Goal: Information Seeking & Learning: Learn about a topic

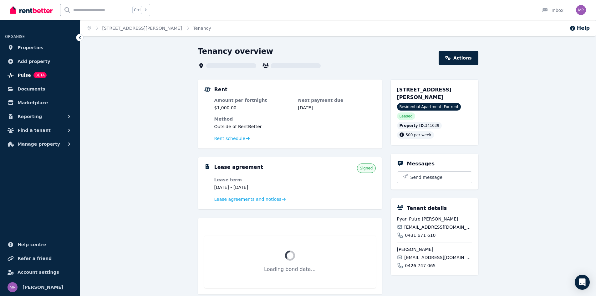
click at [46, 73] on link "Pulse BETA" at bounding box center [40, 75] width 70 height 13
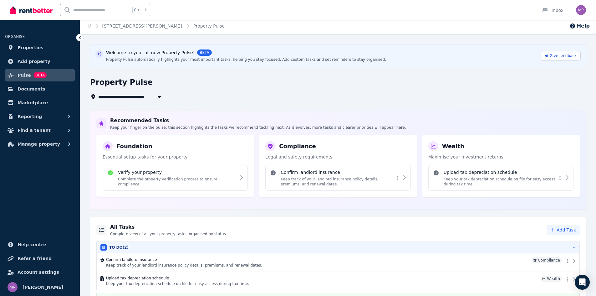
scroll to position [17, 0]
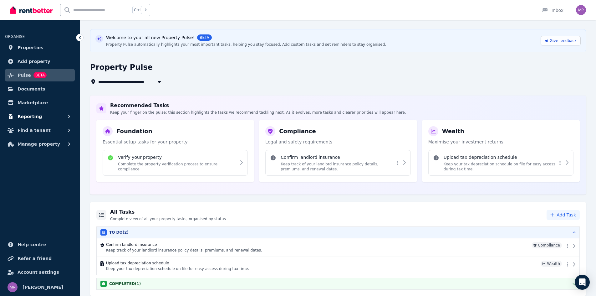
click at [49, 116] on button "Reporting" at bounding box center [40, 116] width 70 height 13
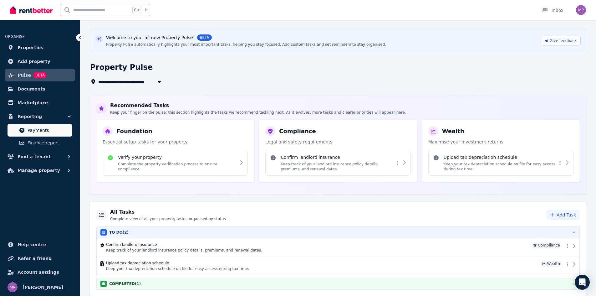
click at [51, 129] on span "Payments" at bounding box center [49, 130] width 42 height 8
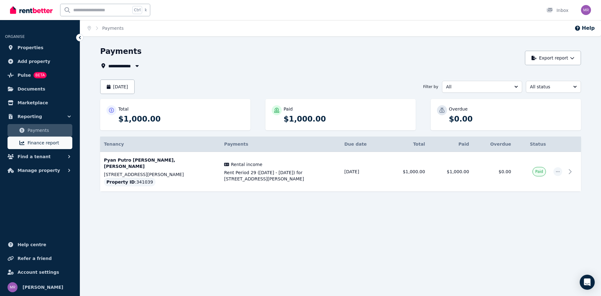
click at [52, 141] on span "Finance report" at bounding box center [49, 143] width 42 height 8
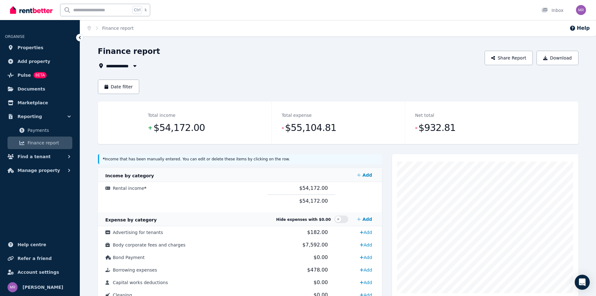
scroll to position [31, 0]
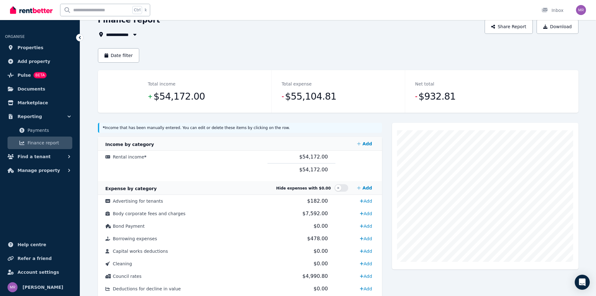
drag, startPoint x: 230, startPoint y: 153, endPoint x: 220, endPoint y: 163, distance: 13.9
drag, startPoint x: 220, startPoint y: 163, endPoint x: 183, endPoint y: 165, distance: 37.0
click at [183, 165] on td at bounding box center [183, 169] width 170 height 13
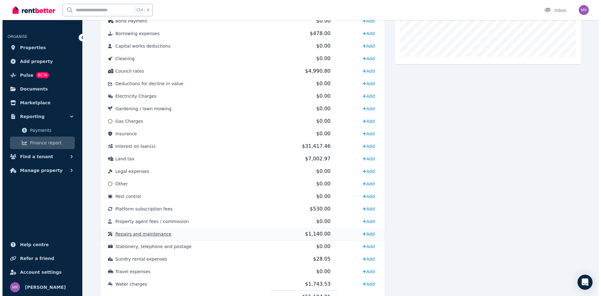
scroll to position [250, 0]
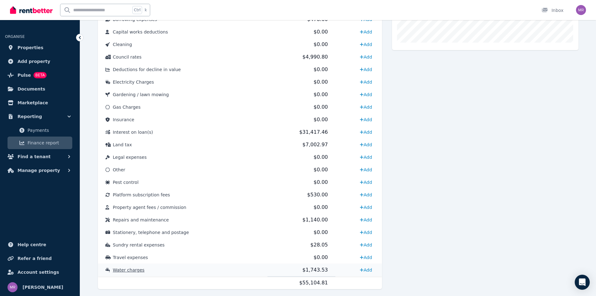
click at [127, 271] on span "Water charges" at bounding box center [129, 269] width 32 height 5
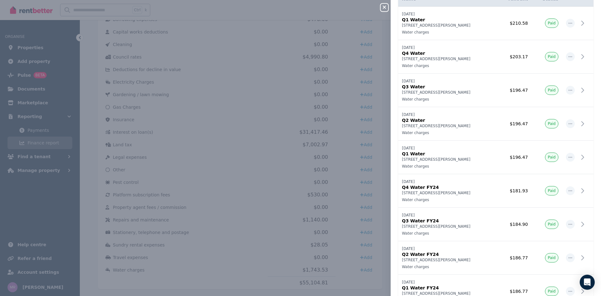
scroll to position [0, 0]
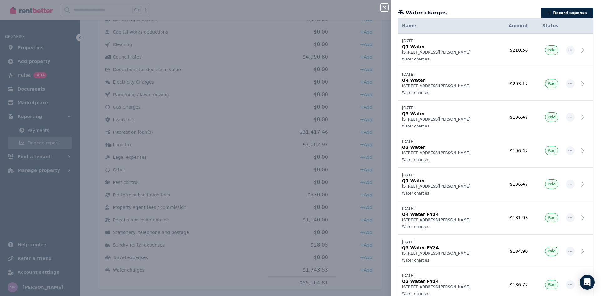
click at [386, 10] on button "Close panel" at bounding box center [384, 8] width 8 height 8
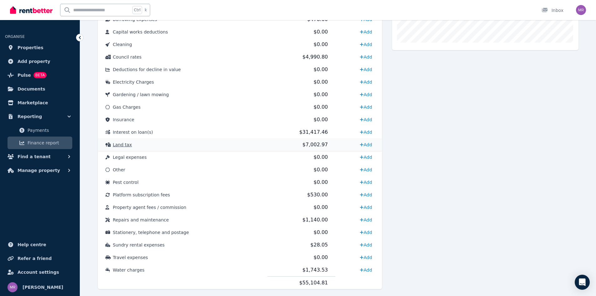
click at [127, 145] on span "Land tax" at bounding box center [122, 144] width 19 height 5
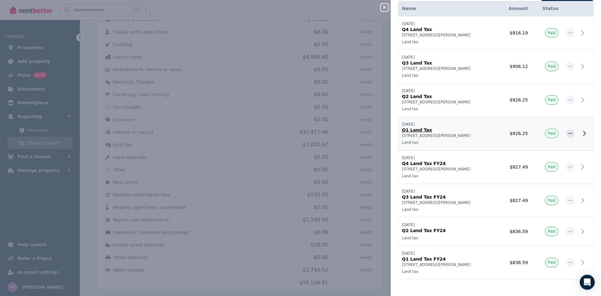
scroll to position [19, 0]
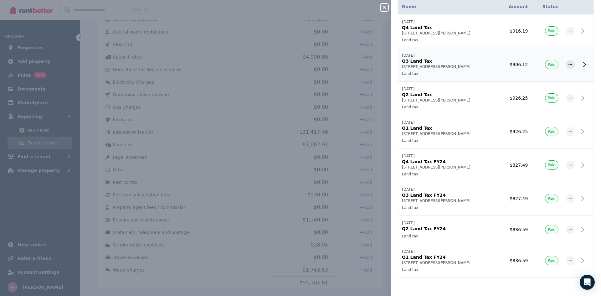
click at [428, 62] on p "Q3 Land Tax" at bounding box center [447, 61] width 91 height 6
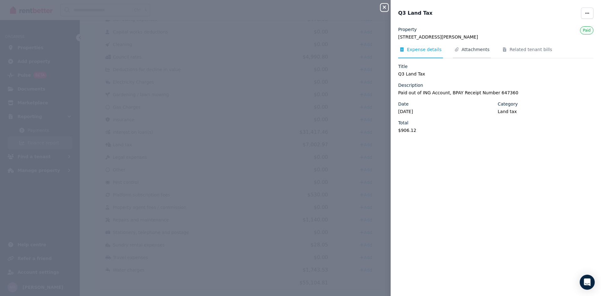
click at [478, 49] on span "Attachments" at bounding box center [475, 49] width 28 height 6
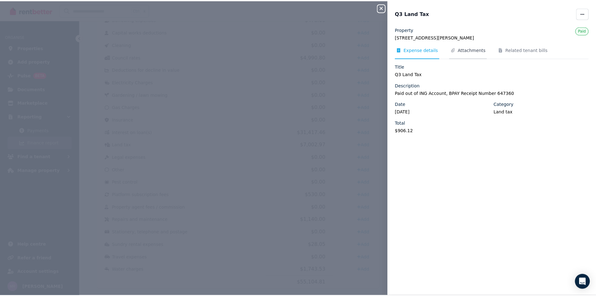
scroll to position [0, 0]
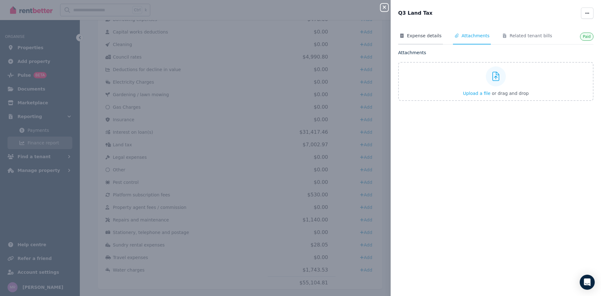
click at [413, 36] on span "Expense details" at bounding box center [424, 36] width 35 height 6
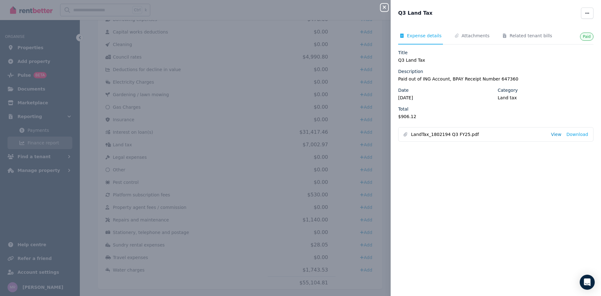
click at [554, 135] on link "View" at bounding box center [556, 134] width 10 height 6
click at [383, 8] on icon "button" at bounding box center [384, 7] width 3 height 3
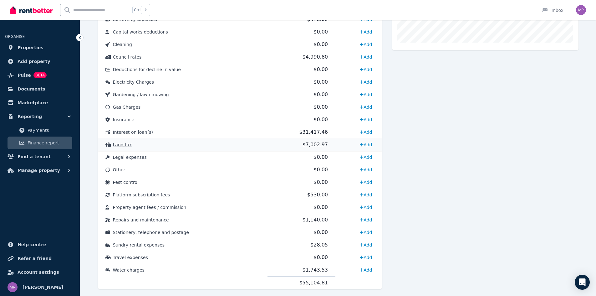
click at [126, 145] on span "Land tax" at bounding box center [122, 144] width 19 height 5
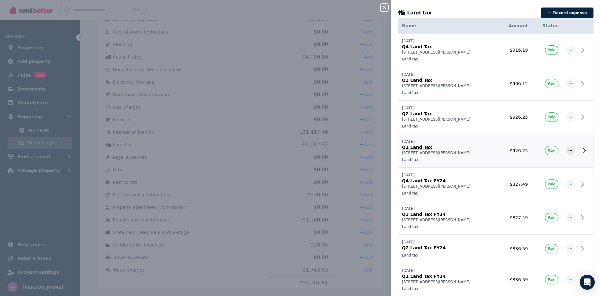
click at [419, 147] on p "Q1 Land Tax" at bounding box center [447, 147] width 91 height 6
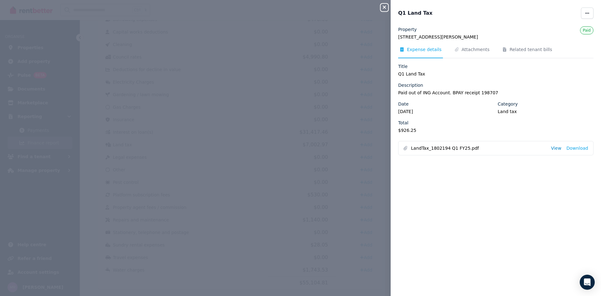
click at [555, 150] on link "View" at bounding box center [556, 148] width 10 height 6
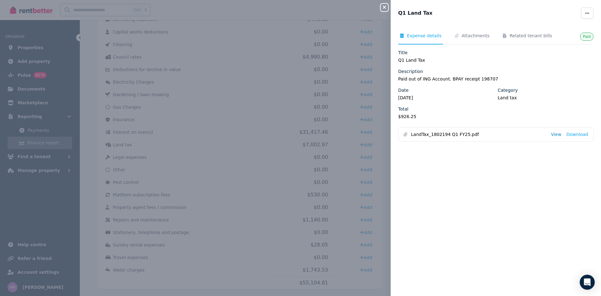
click at [553, 135] on link "View" at bounding box center [556, 134] width 10 height 6
click at [383, 8] on icon "button" at bounding box center [384, 7] width 8 height 5
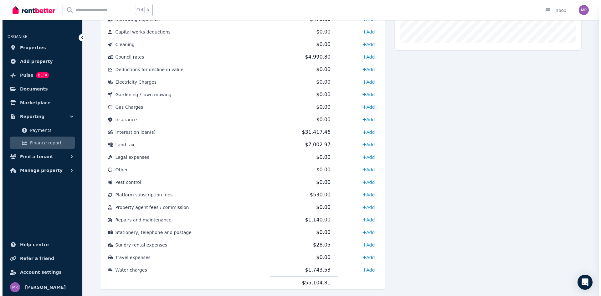
scroll to position [188, 0]
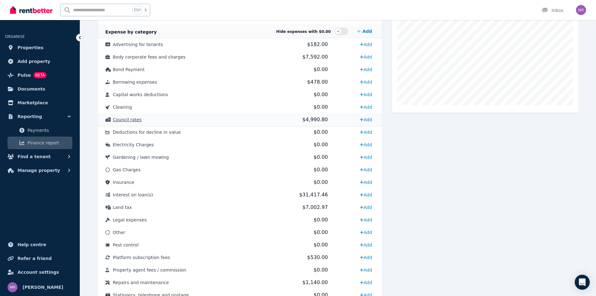
click at [122, 120] on span "Council rates" at bounding box center [127, 119] width 29 height 5
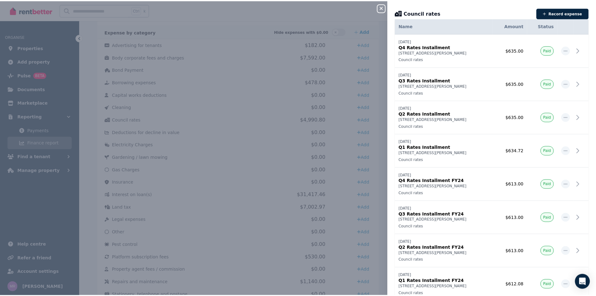
scroll to position [24, 0]
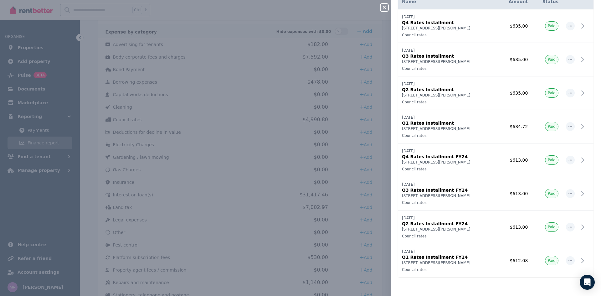
click at [226, 175] on div "Close panel Council rates Record expense Date Name Address Category Amount Stat…" at bounding box center [300, 148] width 601 height 296
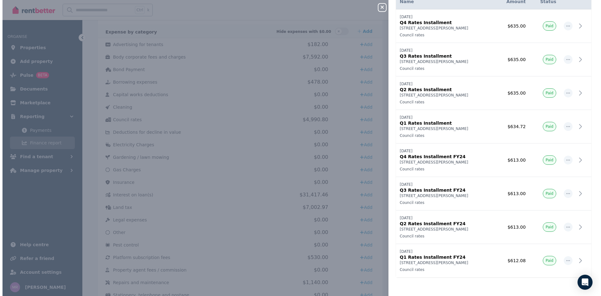
scroll to position [0, 0]
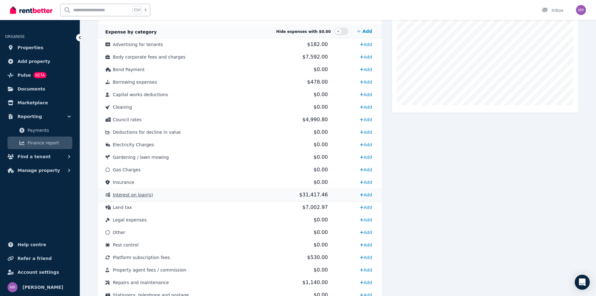
click at [128, 193] on span "Interest on loan(s)" at bounding box center [133, 194] width 40 height 5
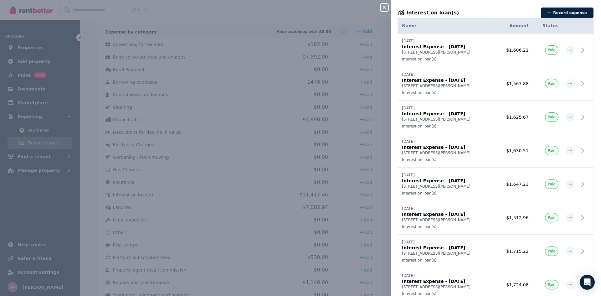
click at [237, 119] on div "Close panel Interest on loan(s) Record expense Date Name Address Category Amoun…" at bounding box center [300, 148] width 601 height 296
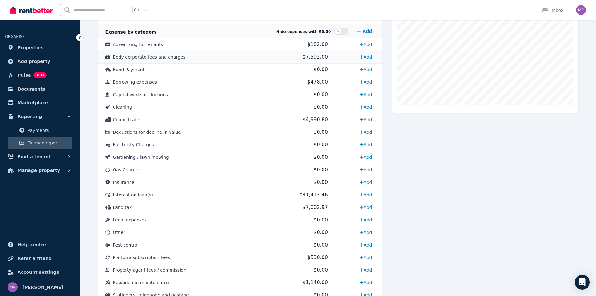
click at [152, 56] on span "Body corporate fees and charges" at bounding box center [149, 56] width 73 height 5
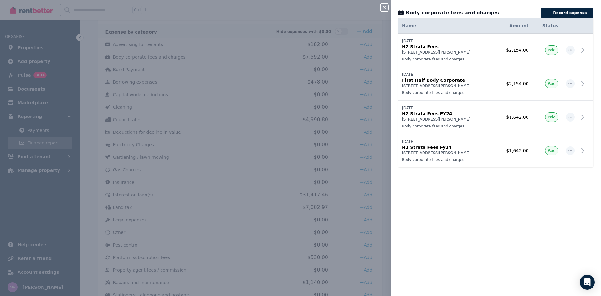
click at [383, 8] on icon "button" at bounding box center [384, 7] width 3 height 3
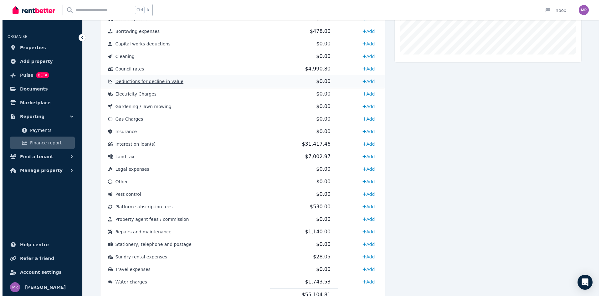
scroll to position [250, 0]
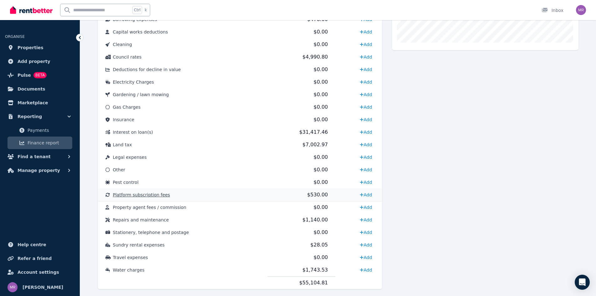
click at [146, 195] on span "Platform subscription fees" at bounding box center [141, 194] width 57 height 5
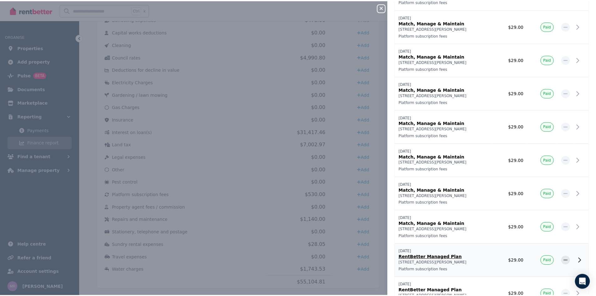
scroll to position [191, 0]
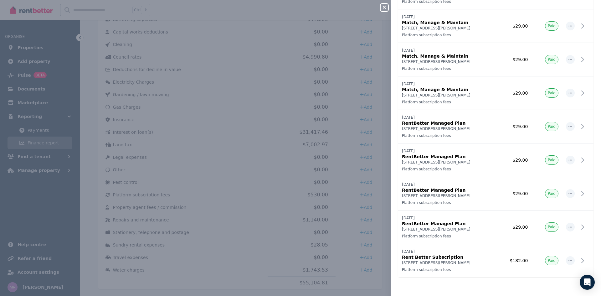
click at [254, 184] on div "Close panel Platform subscription fees Record expense Date Name Address Categor…" at bounding box center [300, 148] width 601 height 296
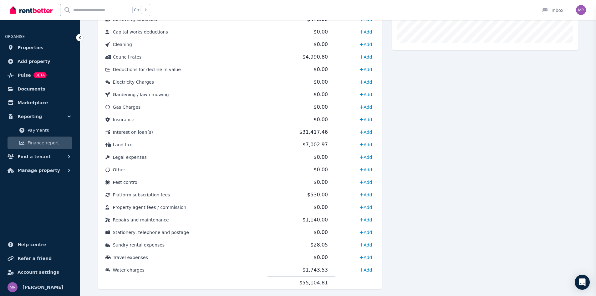
scroll to position [0, 0]
click at [159, 221] on span "Repairs and maintenance" at bounding box center [141, 219] width 56 height 5
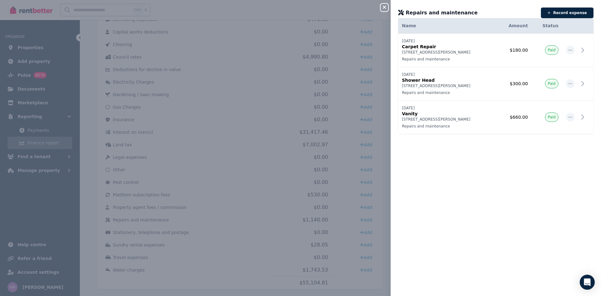
click at [382, 4] on button "Close panel" at bounding box center [384, 8] width 8 height 8
